Goal: Task Accomplishment & Management: Use online tool/utility

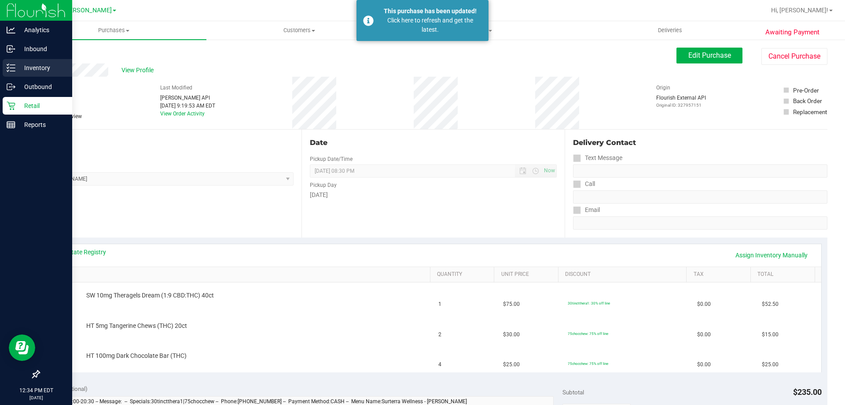
click at [23, 70] on p "Inventory" at bounding box center [41, 68] width 53 height 11
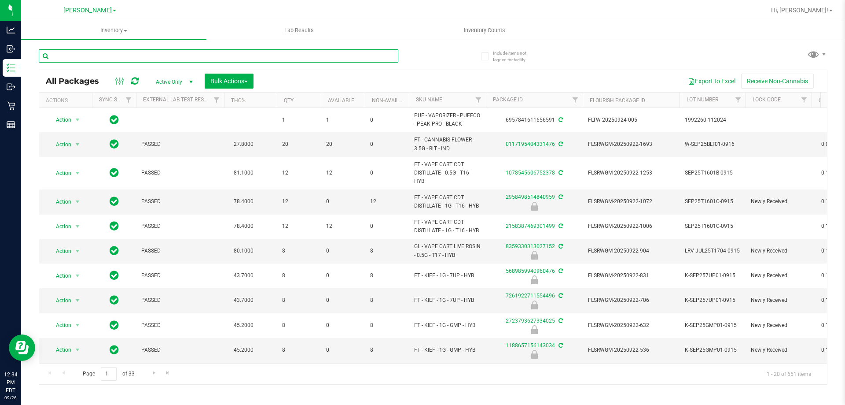
click at [214, 54] on input "text" at bounding box center [219, 55] width 360 height 13
type input "9479469788754737"
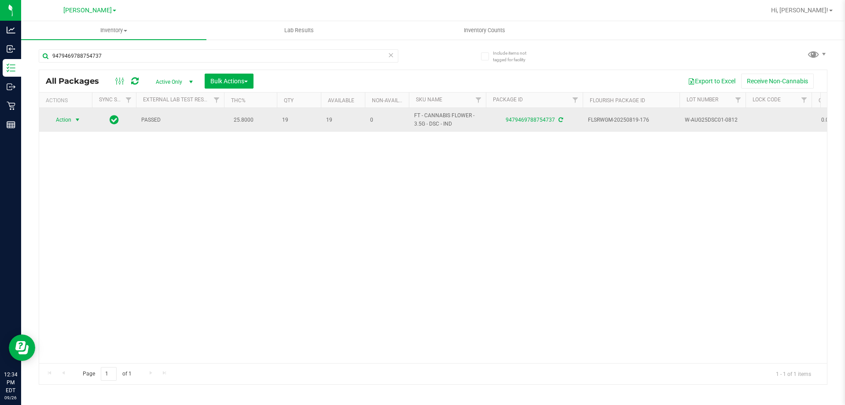
click at [68, 119] on span "Action" at bounding box center [60, 120] width 24 height 12
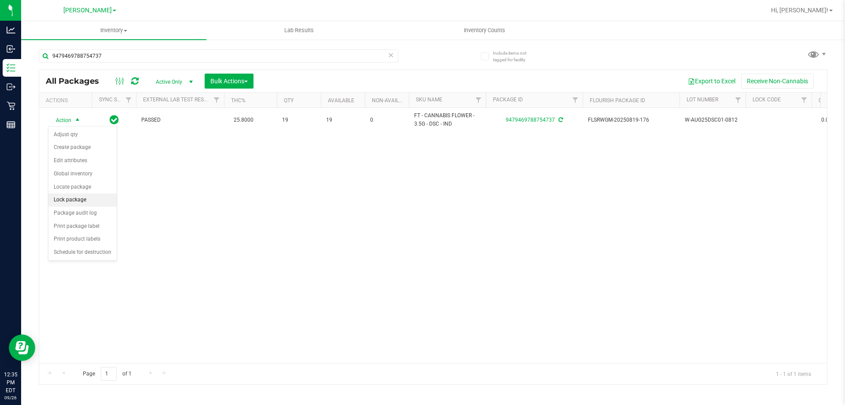
click at [61, 198] on li "Lock package" at bounding box center [82, 199] width 68 height 13
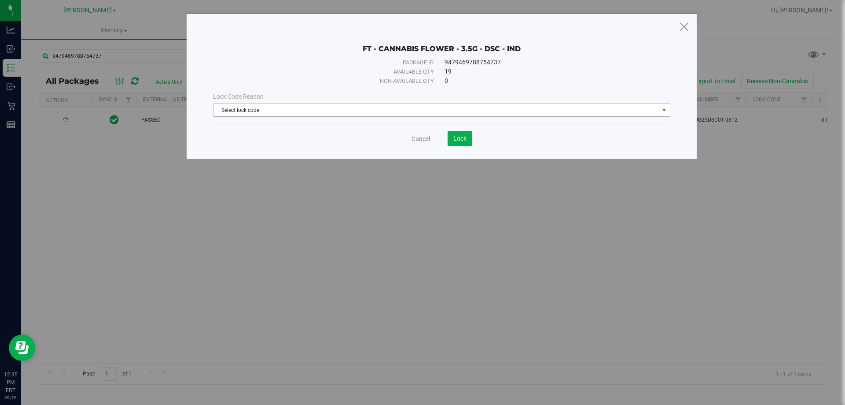
click at [323, 104] on span "Select lock code" at bounding box center [436, 110] width 445 height 12
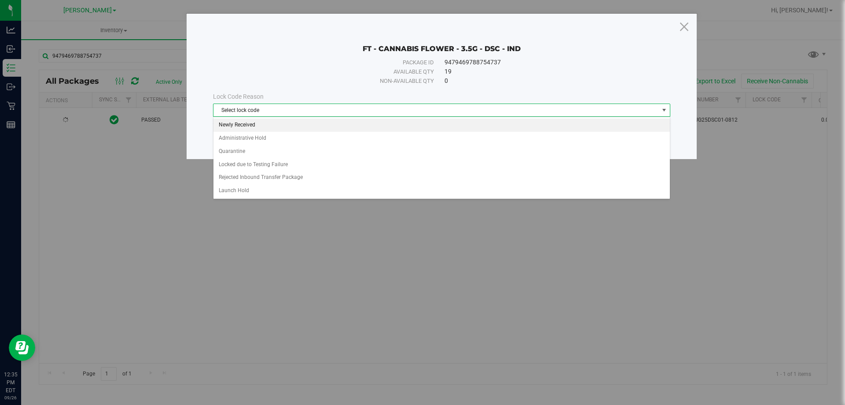
click at [327, 121] on li "Newly Received" at bounding box center [442, 124] width 457 height 13
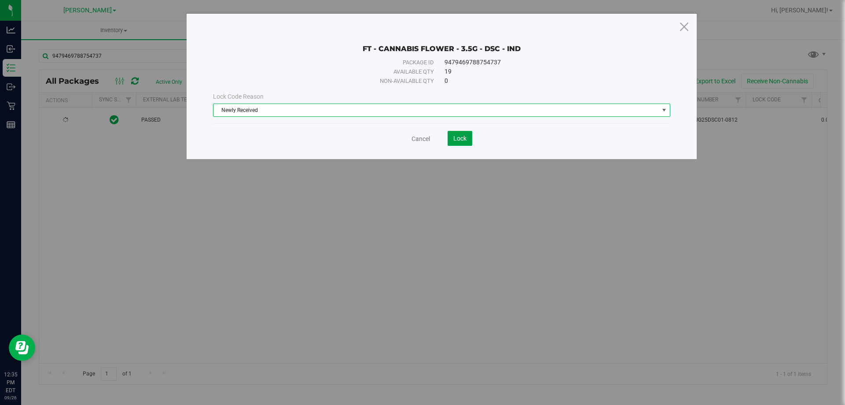
click at [465, 138] on button "Lock" at bounding box center [460, 138] width 25 height 15
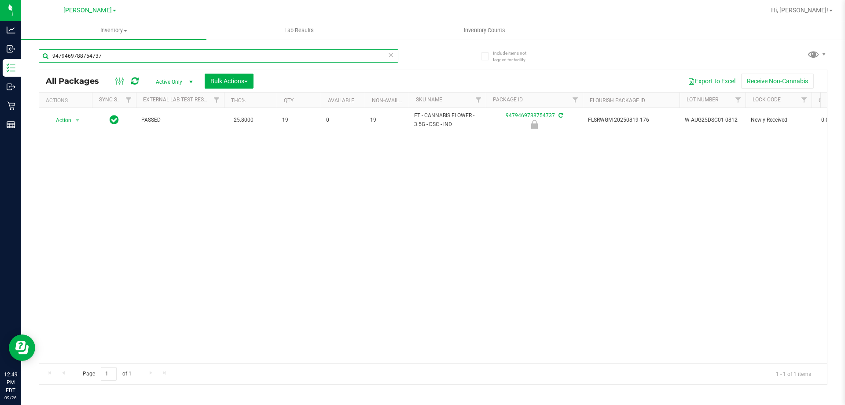
click at [334, 58] on input "9479469788754737" at bounding box center [219, 55] width 360 height 13
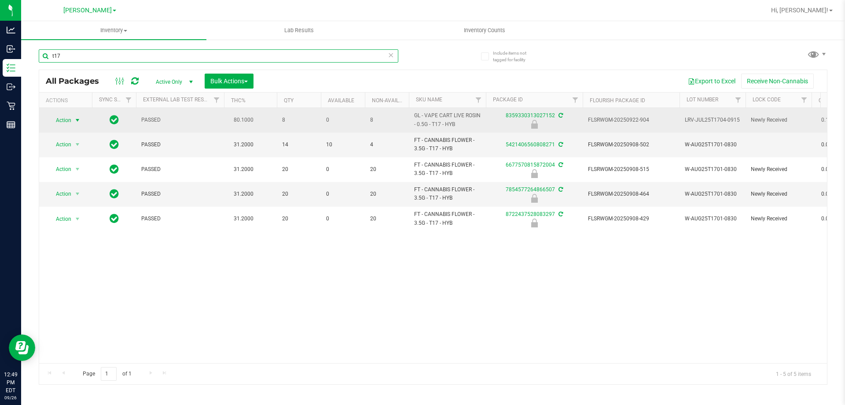
type input "t17"
click at [67, 116] on span "Action" at bounding box center [60, 120] width 24 height 12
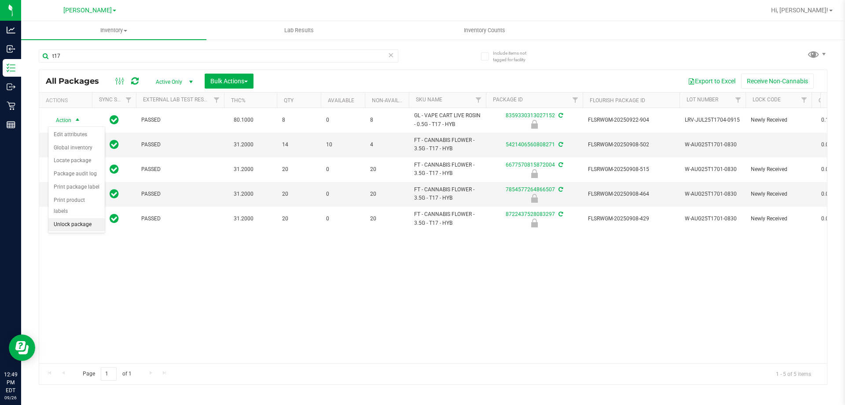
click at [88, 218] on li "Unlock package" at bounding box center [76, 224] width 56 height 13
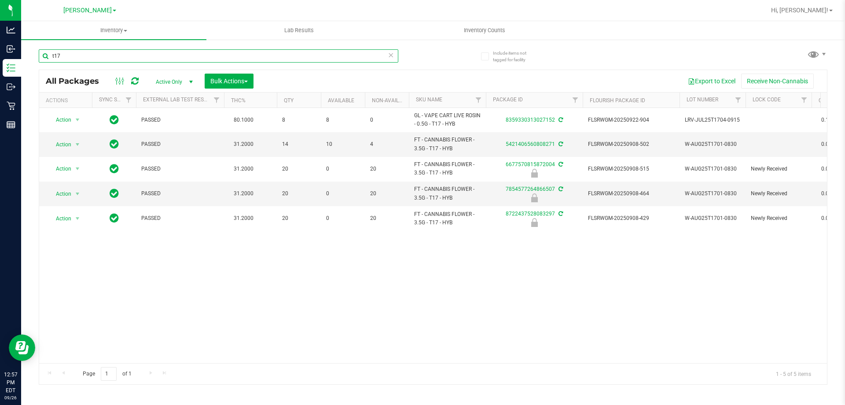
click at [291, 55] on input "t17" at bounding box center [219, 55] width 360 height 13
type input "6764614574977051"
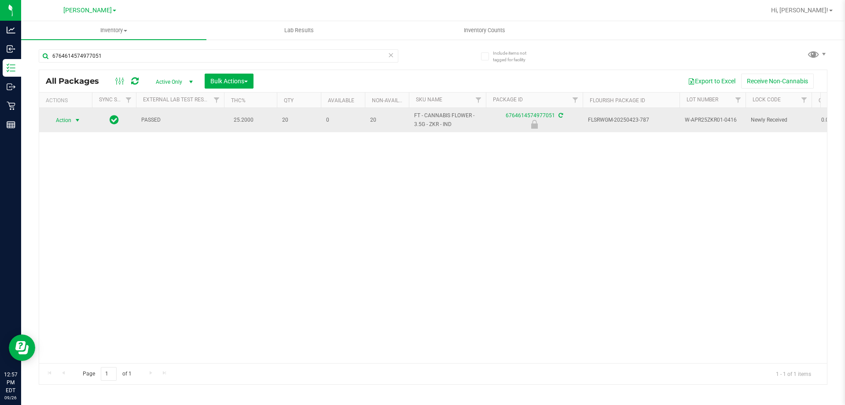
click at [72, 121] on span "select" at bounding box center [77, 120] width 11 height 12
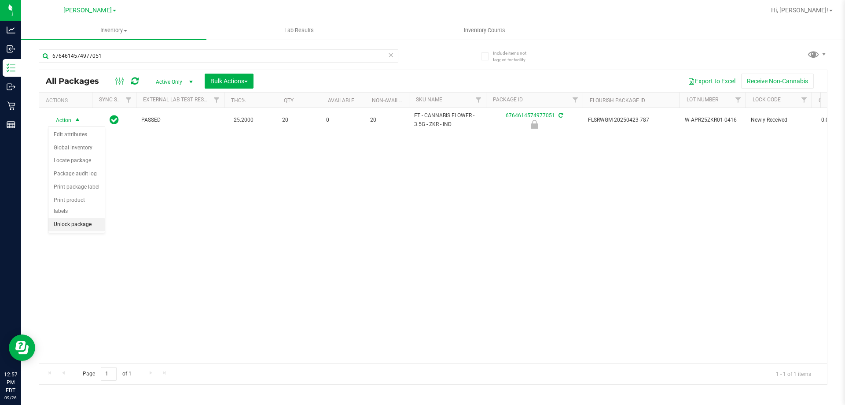
click at [96, 218] on li "Unlock package" at bounding box center [76, 224] width 56 height 13
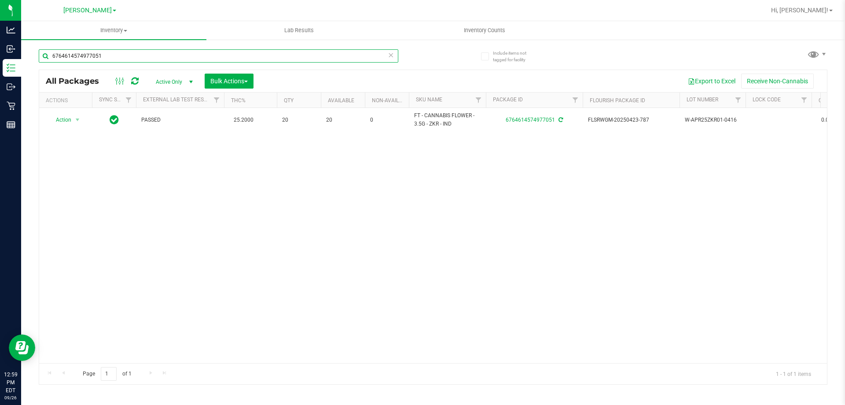
click at [145, 55] on input "6764614574977051" at bounding box center [219, 55] width 360 height 13
type input "0459797456930503"
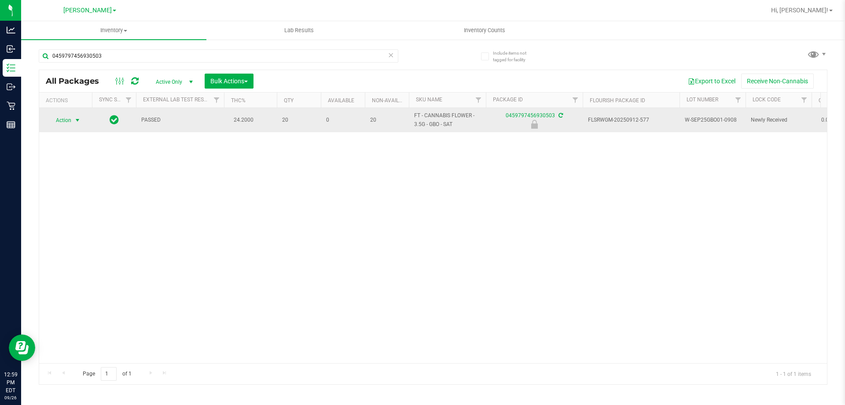
click at [74, 120] on span "select" at bounding box center [77, 120] width 7 height 7
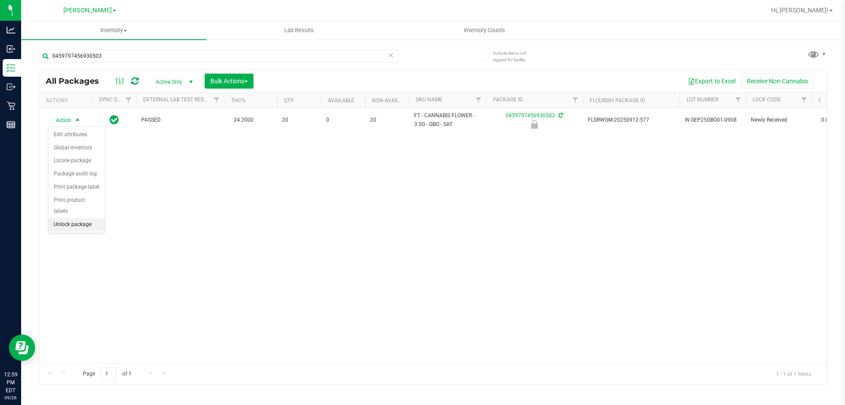
click at [93, 218] on li "Unlock package" at bounding box center [76, 224] width 56 height 13
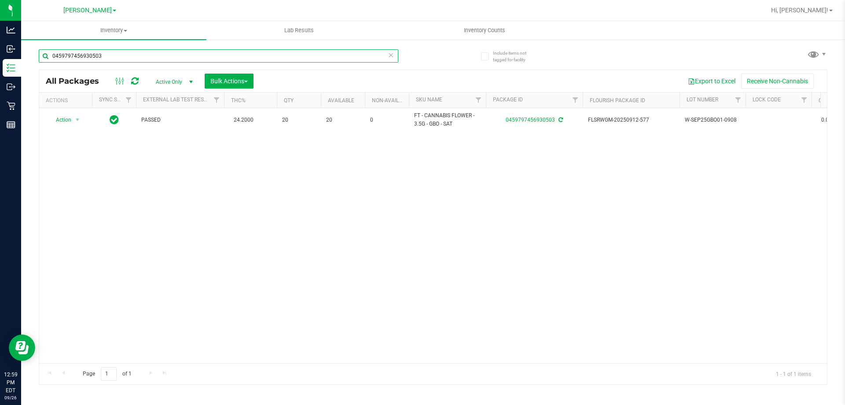
click at [165, 56] on input "0459797456930503" at bounding box center [219, 55] width 360 height 13
click at [209, 53] on input "3750194682344248" at bounding box center [219, 55] width 360 height 13
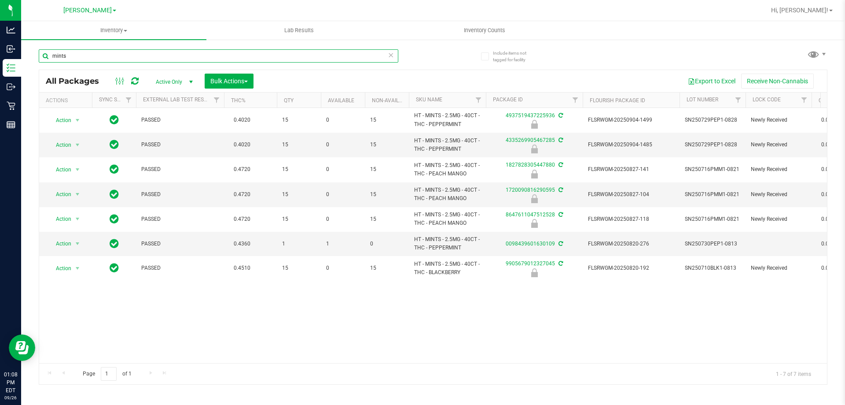
type input "mints"
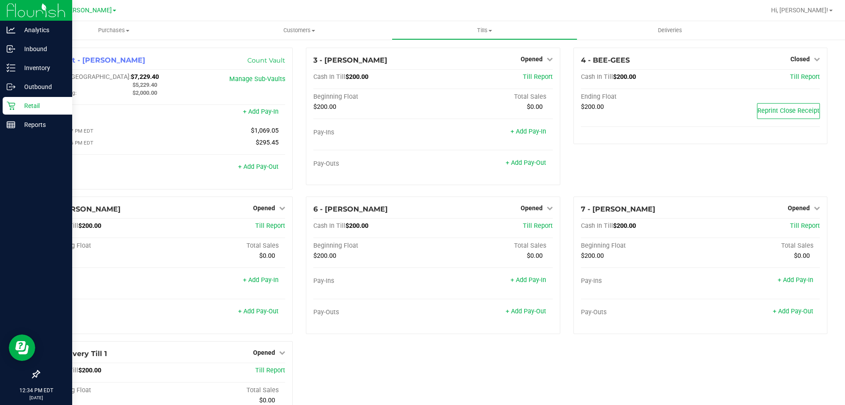
click at [15, 103] on icon at bounding box center [11, 105] width 9 height 9
